Goal: Task Accomplishment & Management: Use online tool/utility

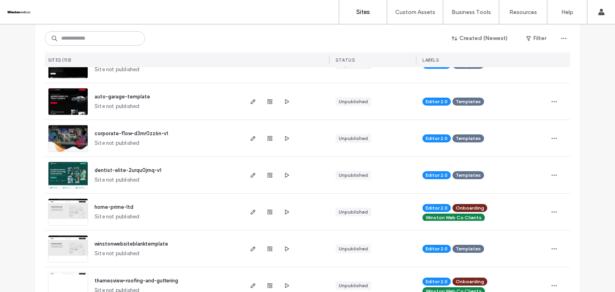
scroll to position [90, 0]
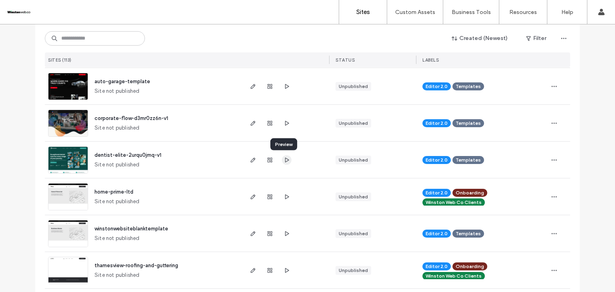
click at [285, 164] on span "button" at bounding box center [287, 160] width 10 height 10
click at [284, 127] on span "button" at bounding box center [287, 124] width 10 height 10
click at [285, 88] on use "button" at bounding box center [287, 86] width 4 height 5
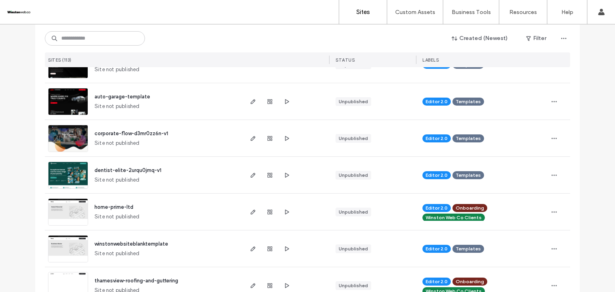
scroll to position [75, 0]
click at [251, 177] on icon "button" at bounding box center [253, 175] width 6 height 6
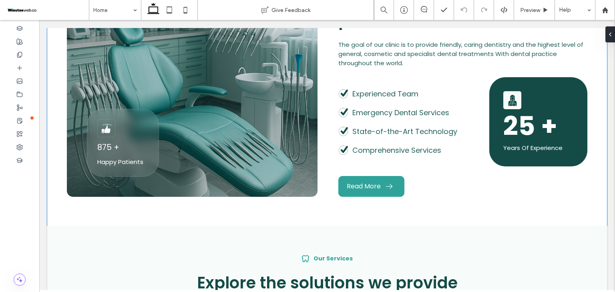
scroll to position [533, 0]
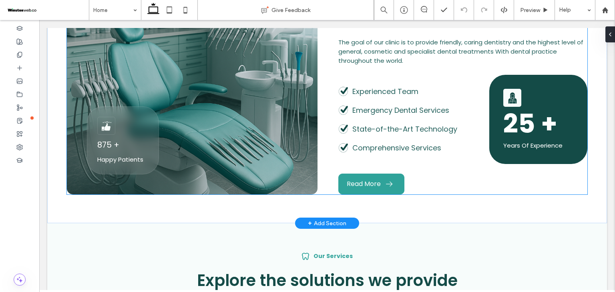
click at [145, 139] on p "875 +" at bounding box center [122, 145] width 51 height 12
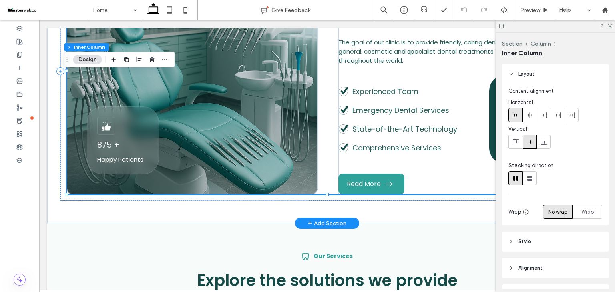
click at [145, 139] on p "875 +" at bounding box center [122, 145] width 51 height 12
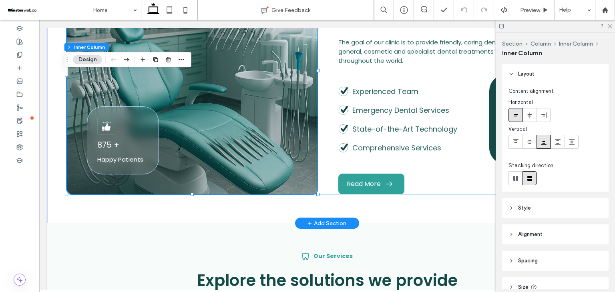
click at [145, 139] on p "875 +" at bounding box center [122, 145] width 51 height 12
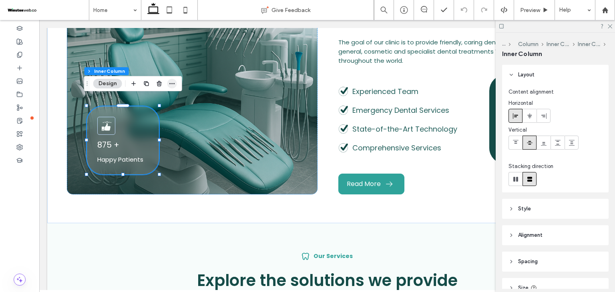
click at [171, 84] on icon "button" at bounding box center [172, 83] width 6 height 6
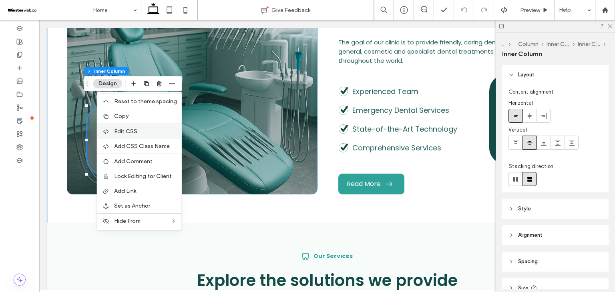
click at [162, 135] on div "Edit CSS" at bounding box center [139, 131] width 84 height 15
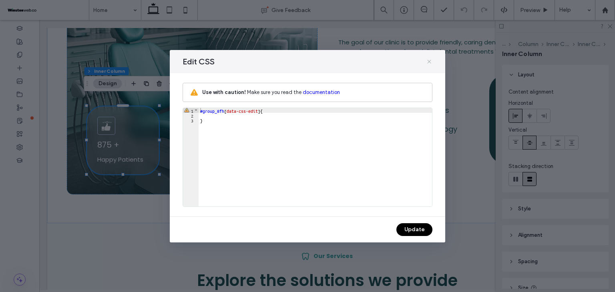
click at [428, 63] on icon at bounding box center [429, 61] width 6 height 6
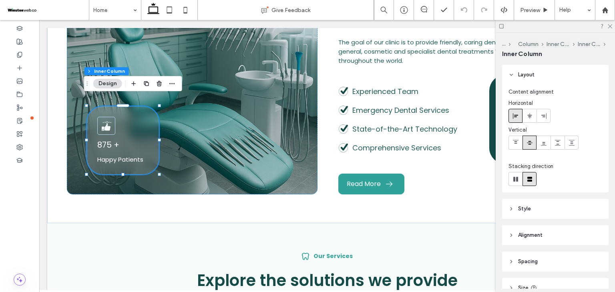
scroll to position [94, 0]
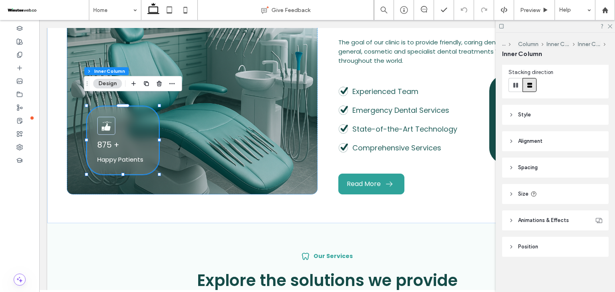
click at [544, 120] on header "Style" at bounding box center [555, 115] width 107 height 20
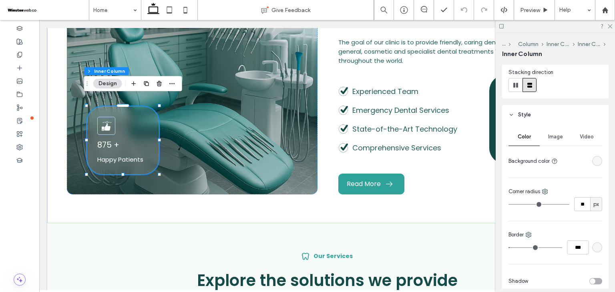
click at [555, 140] on span "Image" at bounding box center [555, 137] width 15 height 6
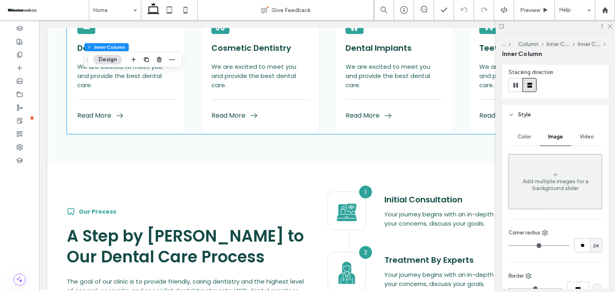
scroll to position [778, 0]
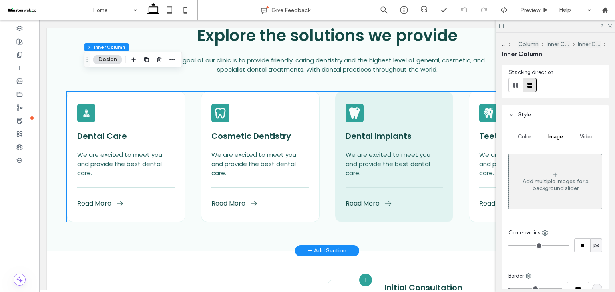
click at [340, 113] on div "Dental Implants We are excited to meet you and provide the best dental care. Re…" at bounding box center [394, 157] width 119 height 131
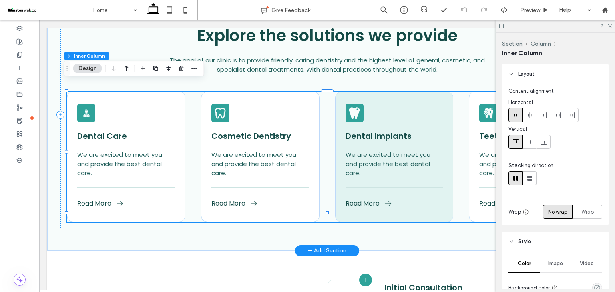
click at [340, 113] on div "Dental Implants We are excited to meet you and provide the best dental care. Re…" at bounding box center [394, 157] width 119 height 131
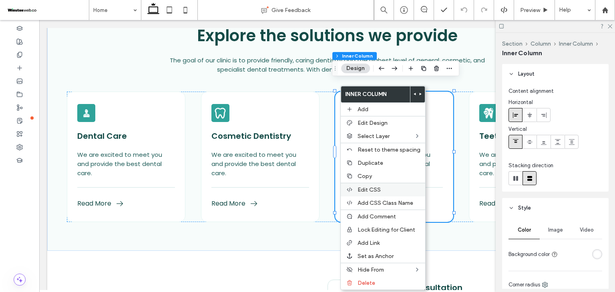
click at [378, 189] on span "Edit CSS" at bounding box center [369, 190] width 23 height 7
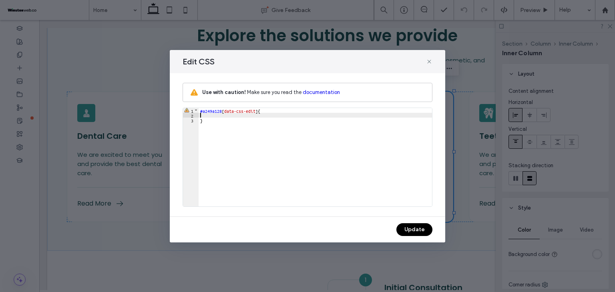
click at [281, 117] on div "#a249a128 [ data-css-edit ] { }" at bounding box center [315, 162] width 233 height 108
click at [428, 60] on icon at bounding box center [429, 61] width 6 height 6
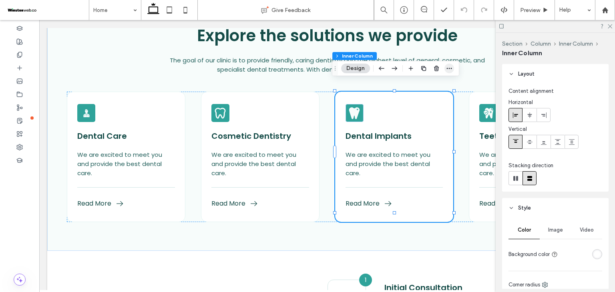
click at [451, 66] on icon "button" at bounding box center [449, 68] width 6 height 6
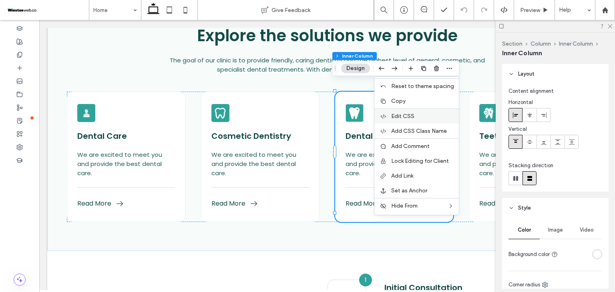
click at [434, 113] on label "Edit CSS" at bounding box center [422, 116] width 63 height 7
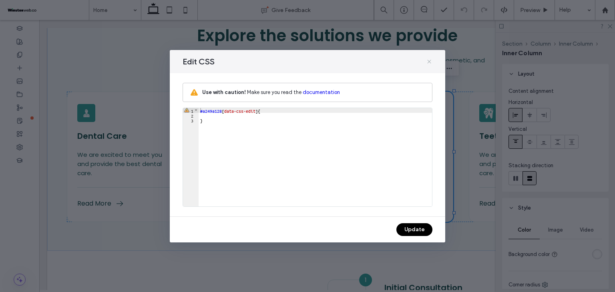
click at [430, 63] on icon at bounding box center [429, 61] width 6 height 6
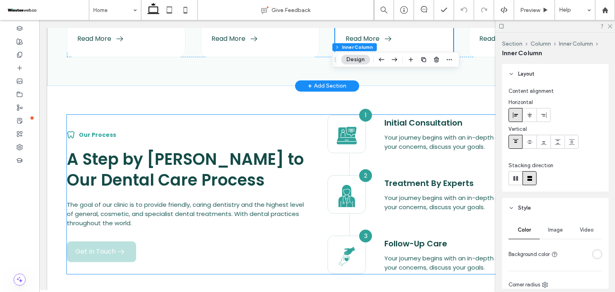
scroll to position [945, 0]
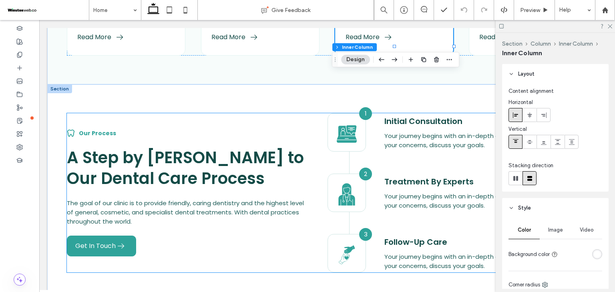
click at [348, 140] on div "1 Initial Consultation Your journey begins with an in-depth consultation. We'll…" at bounding box center [458, 192] width 260 height 159
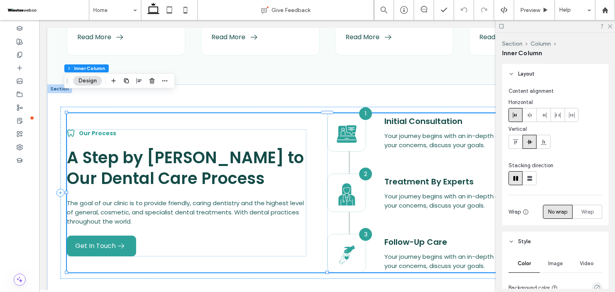
click at [346, 141] on div "1 Initial Consultation Your journey begins with an in-depth consultation. We'll…" at bounding box center [458, 192] width 260 height 159
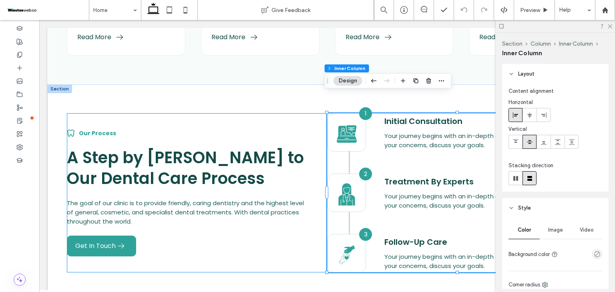
click at [346, 141] on div "1 Initial Consultation Your journey begins with an in-depth consultation. We'll…" at bounding box center [458, 192] width 260 height 159
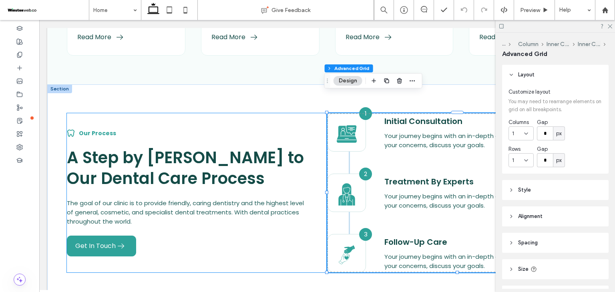
click at [376, 150] on div "1 Initial Consultation Your journey begins with an in-depth consultation. We'll…" at bounding box center [458, 192] width 260 height 159
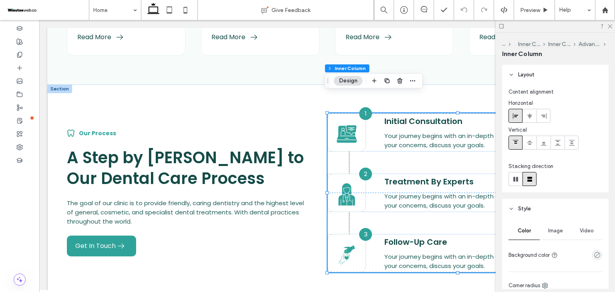
click at [386, 143] on div "1 Initial Consultation Your journey begins with an in-depth consultation. We'll…" at bounding box center [458, 192] width 260 height 159
click at [348, 139] on div "1 Initial Consultation Your journey begins with an in-depth consultation. We'll…" at bounding box center [458, 192] width 260 height 159
click at [346, 138] on div "1 Initial Consultation Your journey begins with an in-depth consultation. We'll…" at bounding box center [458, 192] width 260 height 159
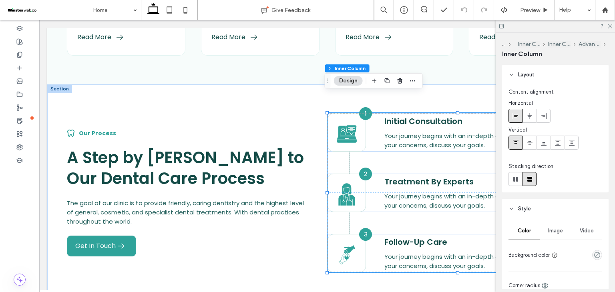
click at [346, 138] on div "1 Initial Consultation Your journey begins with an in-depth consultation. We'll…" at bounding box center [458, 192] width 260 height 159
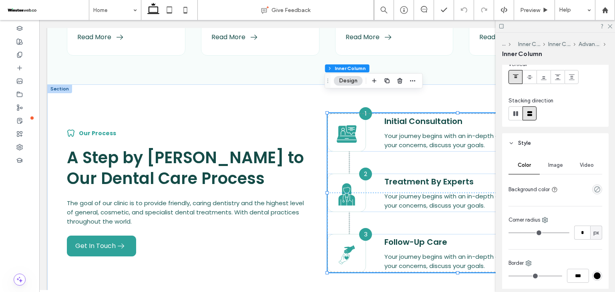
scroll to position [65, 0]
click at [555, 173] on div "Image" at bounding box center [555, 166] width 31 height 18
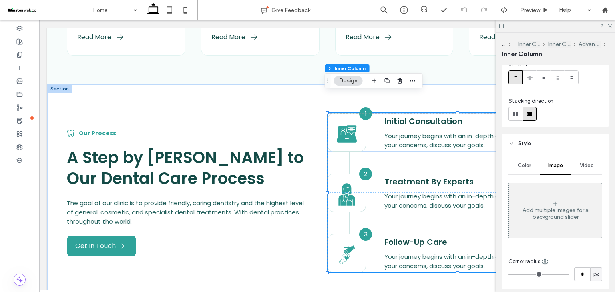
click at [432, 144] on div "1 Initial Consultation Your journey begins with an in-depth consultation. We'll…" at bounding box center [458, 192] width 260 height 159
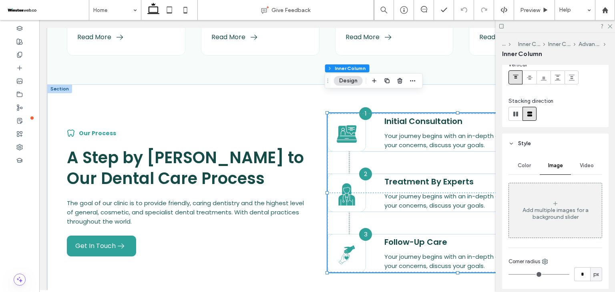
click at [432, 144] on div "1 Initial Consultation Your journey begins with an in-depth consultation. We'll…" at bounding box center [458, 192] width 260 height 159
drag, startPoint x: 533, startPoint y: 11, endPoint x: 461, endPoint y: 26, distance: 72.9
click at [533, 11] on span "Preview" at bounding box center [530, 10] width 20 height 7
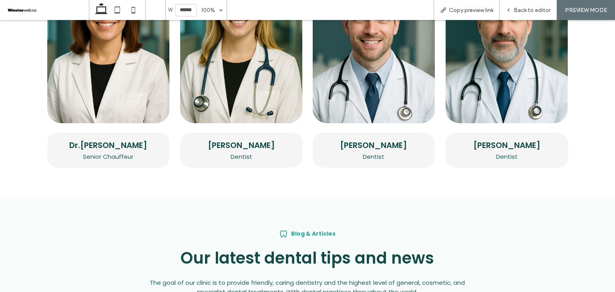
scroll to position [2304, 0]
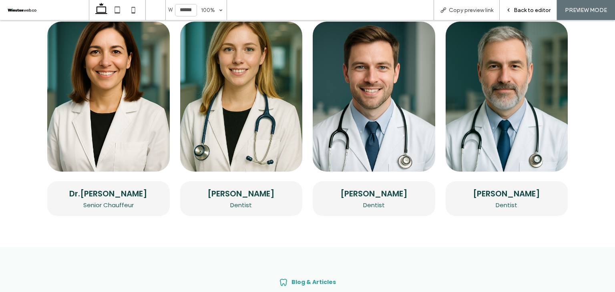
click at [520, 13] on span "Back to editor" at bounding box center [532, 10] width 37 height 7
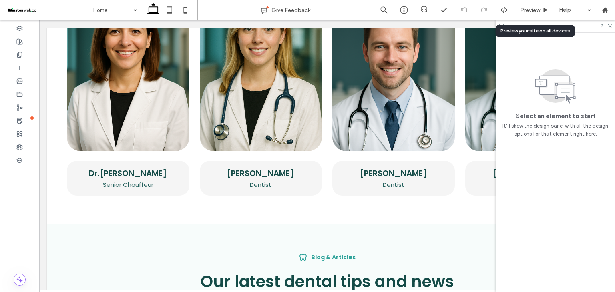
scroll to position [2284, 0]
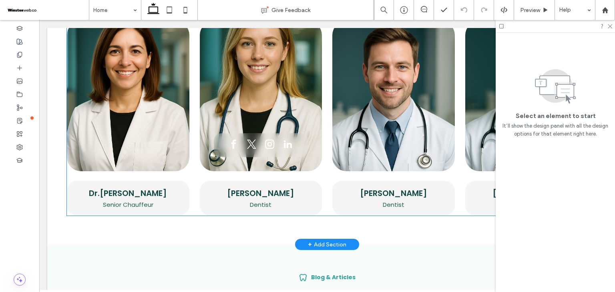
click at [267, 119] on div at bounding box center [261, 145] width 123 height 52
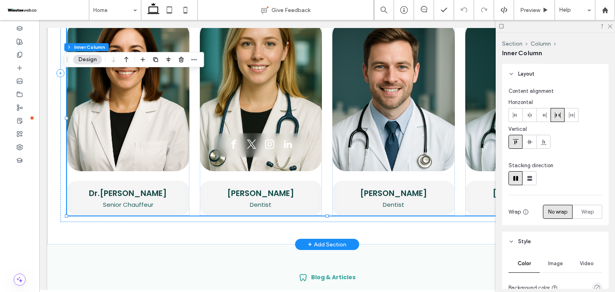
click at [267, 119] on div at bounding box center [261, 145] width 123 height 52
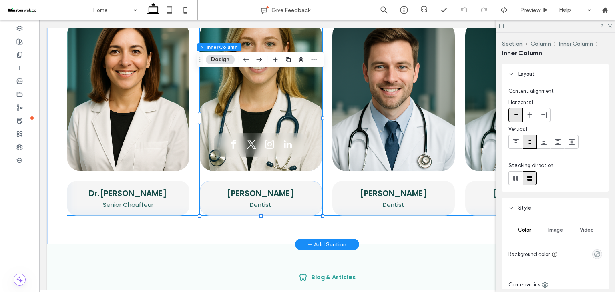
click at [267, 119] on div at bounding box center [261, 145] width 123 height 52
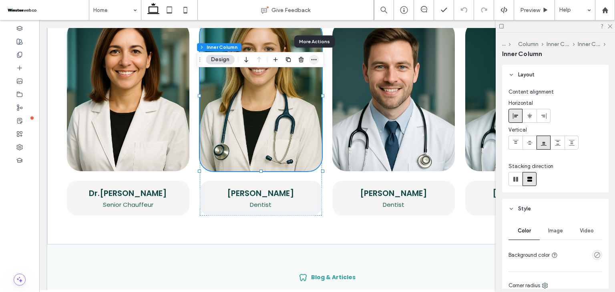
click at [313, 56] on icon "button" at bounding box center [314, 59] width 6 height 6
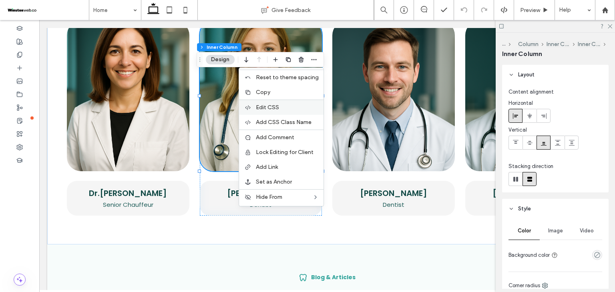
click at [289, 108] on label "Edit CSS" at bounding box center [287, 107] width 63 height 7
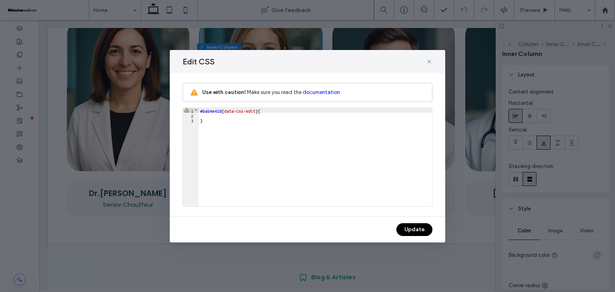
click at [287, 121] on div "#bab4e42d [ data-css-edit ] { }" at bounding box center [315, 162] width 233 height 108
click at [289, 120] on div "#bab4e42d [ data-css-edit ] { }" at bounding box center [315, 162] width 233 height 108
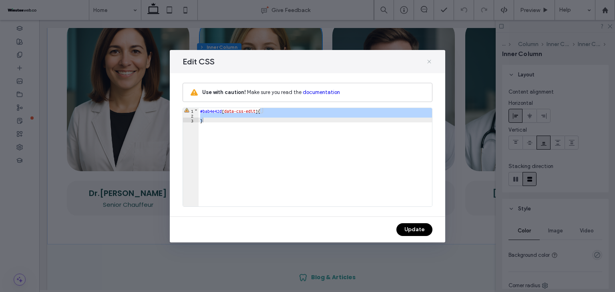
click at [429, 60] on icon at bounding box center [429, 61] width 6 height 6
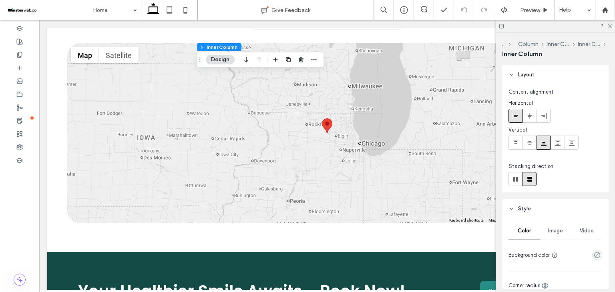
scroll to position [3181, 0]
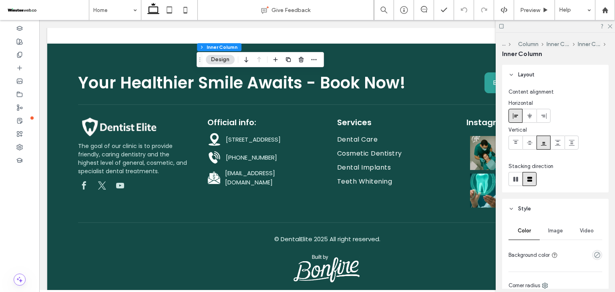
click at [32, 7] on span at bounding box center [47, 10] width 83 height 16
